Goal: Communication & Community: Answer question/provide support

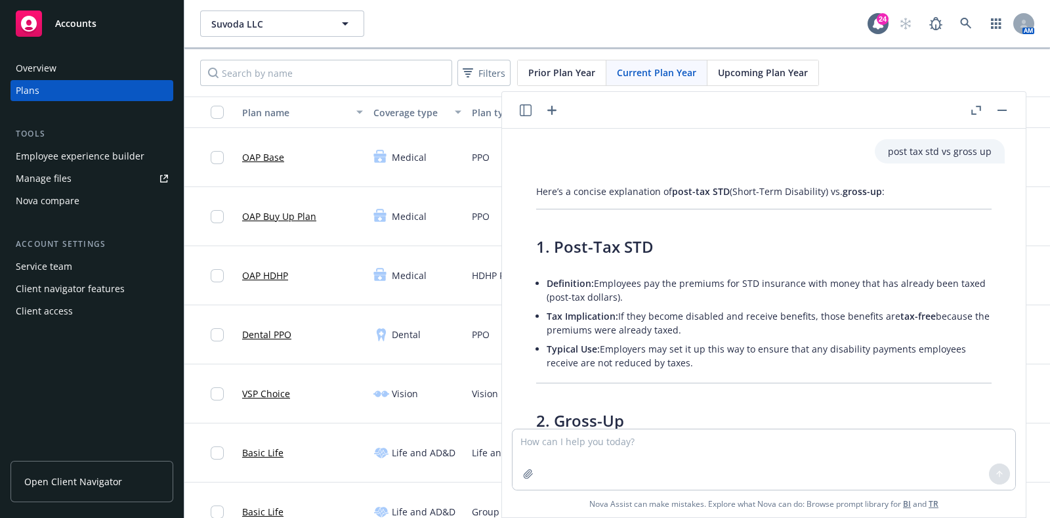
click at [786, 457] on textarea at bounding box center [763, 459] width 503 height 60
type textarea "reword - It was great connecting with the both of you [DATE] and we look forwar…"
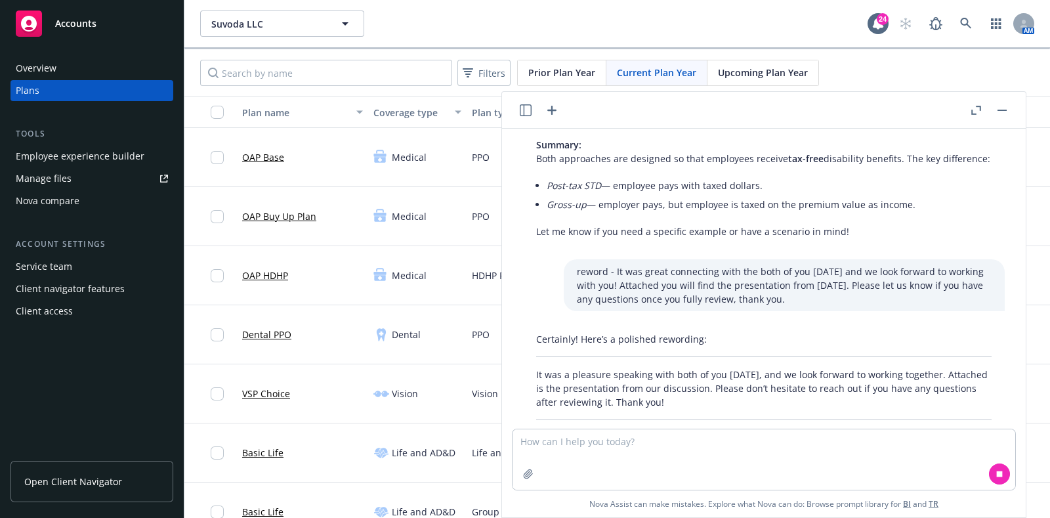
scroll to position [733, 0]
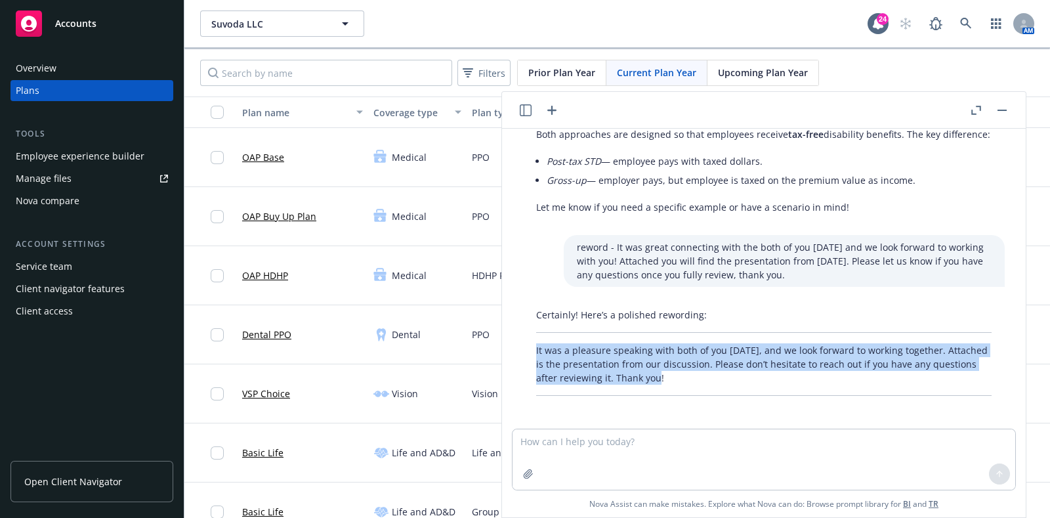
drag, startPoint x: 695, startPoint y: 366, endPoint x: 530, endPoint y: 339, distance: 167.5
click at [530, 339] on div "Certainly! Here’s a polished rewording: It was a pleasure speaking with both of…" at bounding box center [764, 351] width 482 height 98
copy p "It was a pleasure speaking with both of you [DATE], and we look forward to work…"
